Goal: Information Seeking & Learning: Learn about a topic

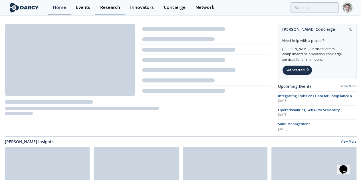
click at [107, 6] on div "Research" at bounding box center [110, 7] width 20 height 5
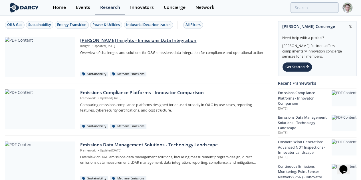
click at [57, 61] on div at bounding box center [40, 57] width 70 height 40
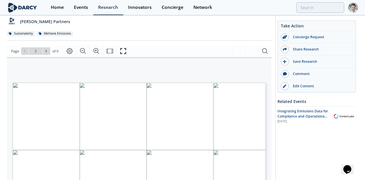
scroll to position [38, 0]
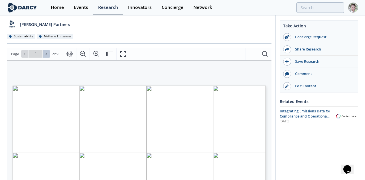
click at [47, 55] on icon at bounding box center [46, 53] width 3 height 3
type input "2"
click at [47, 55] on icon at bounding box center [46, 53] width 3 height 3
type input "3"
click at [48, 55] on span at bounding box center [47, 54] width 4 height 4
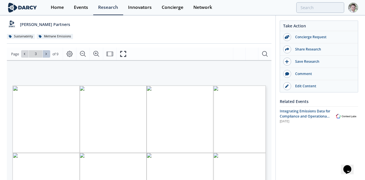
type input "4"
click at [48, 55] on span at bounding box center [47, 54] width 4 height 4
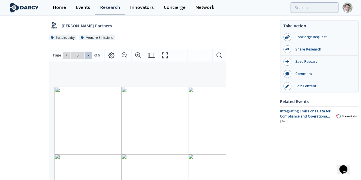
scroll to position [48, 0]
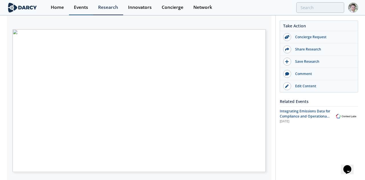
type input "9"
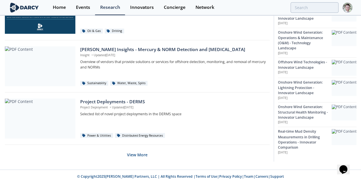
scroll to position [410, 0]
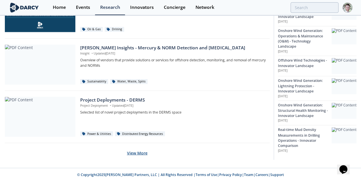
click at [145, 154] on button "View More" at bounding box center [137, 153] width 21 height 14
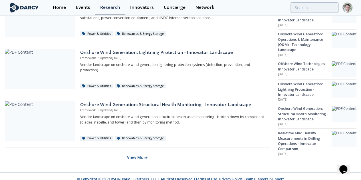
scroll to position [932, 0]
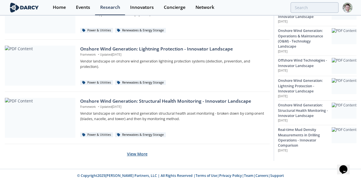
click at [132, 152] on button "View More" at bounding box center [137, 154] width 21 height 14
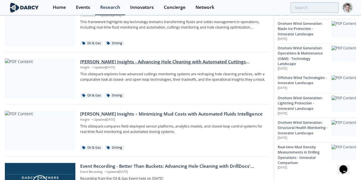
scroll to position [1188, 0]
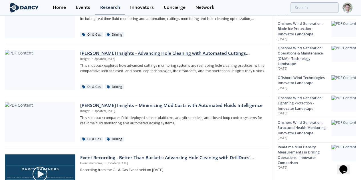
click at [138, 51] on div "[PERSON_NAME] Insights - Advancing Hole Cleaning with Automated Cuttings Monito…" at bounding box center [172, 53] width 185 height 7
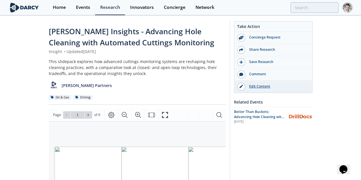
click at [304, 87] on div "Edit Content" at bounding box center [277, 86] width 64 height 5
